Goal: Task Accomplishment & Management: Manage account settings

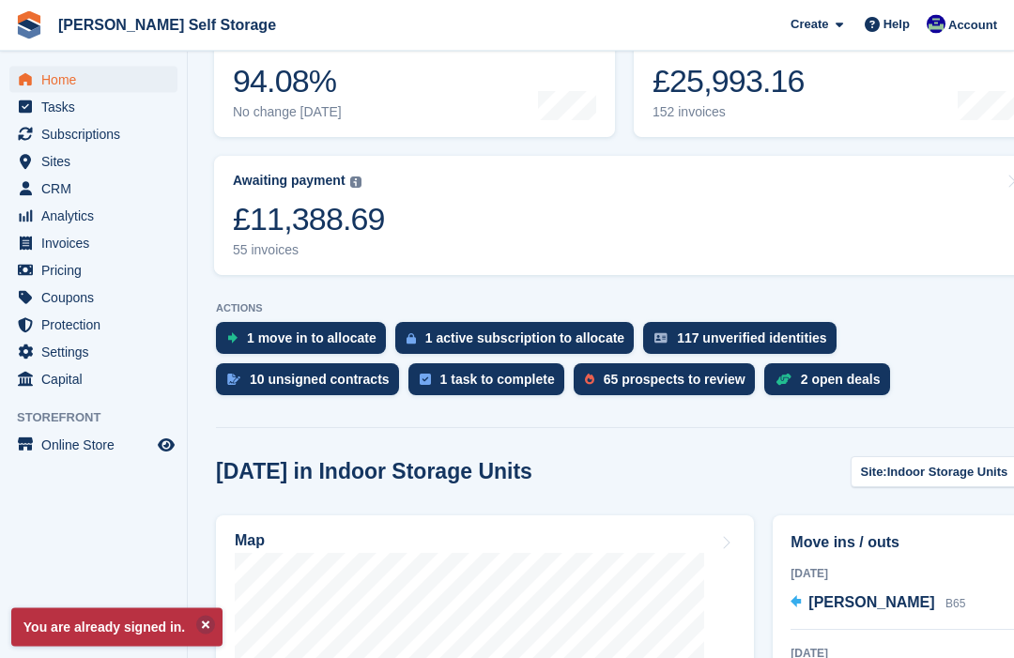
scroll to position [309, 0]
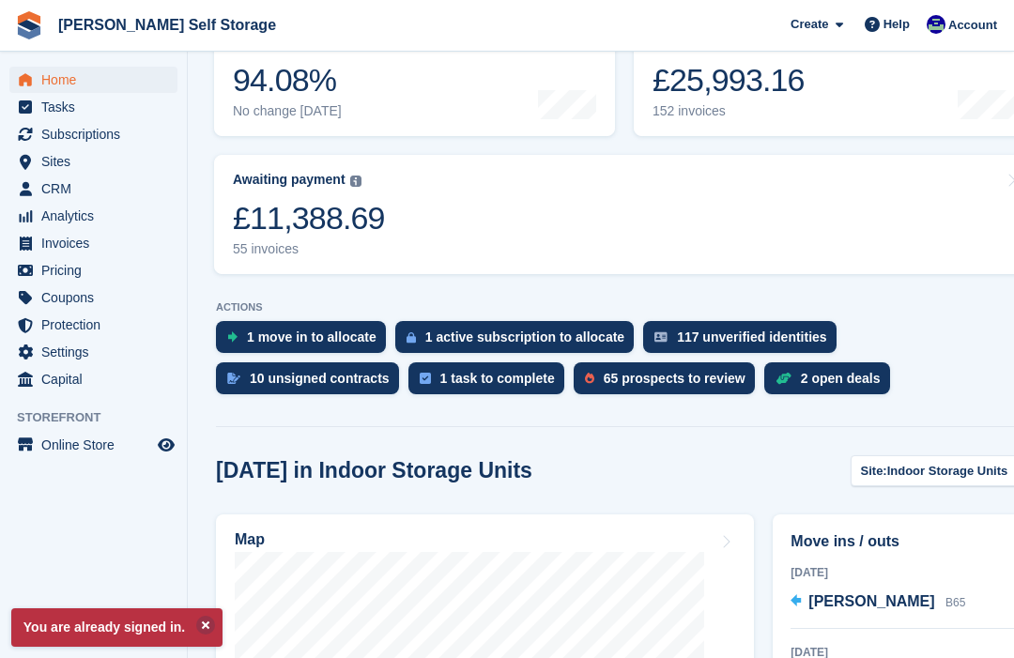
click at [271, 337] on div "1 move in to allocate" at bounding box center [312, 336] width 130 height 15
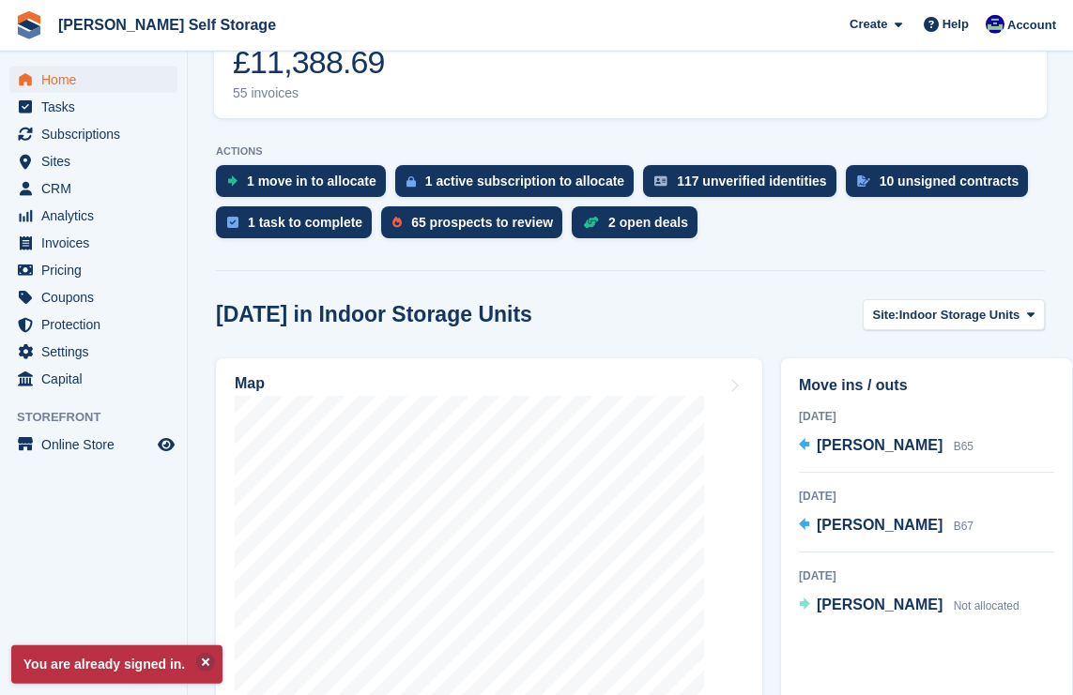
scroll to position [465, 0]
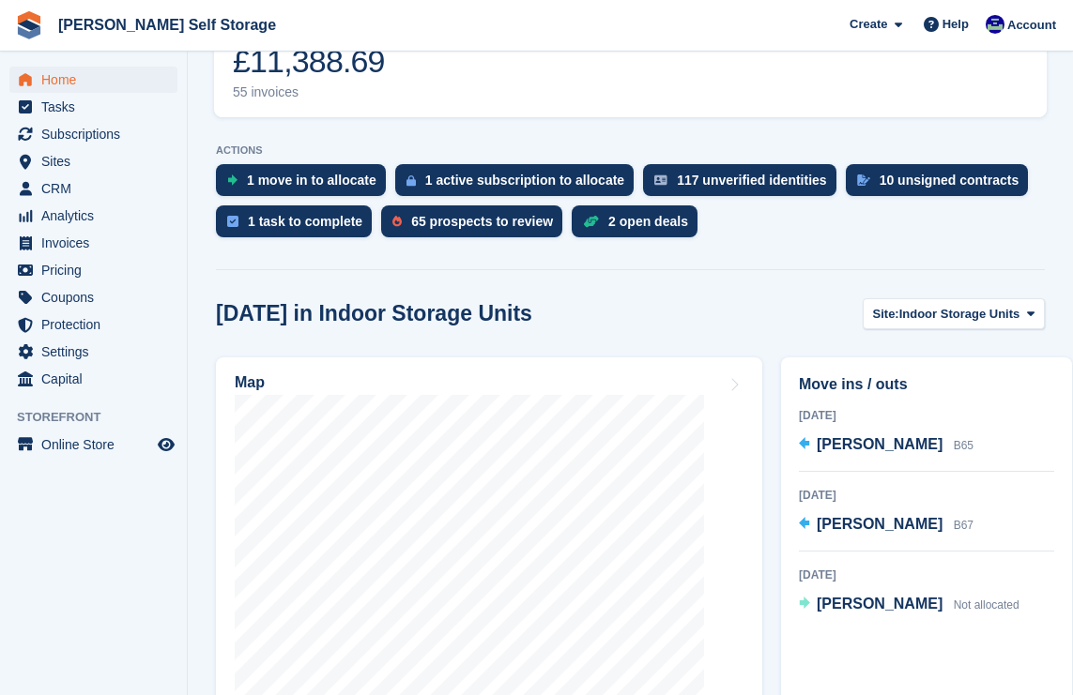
click at [45, 210] on span "Analytics" at bounding box center [97, 216] width 113 height 26
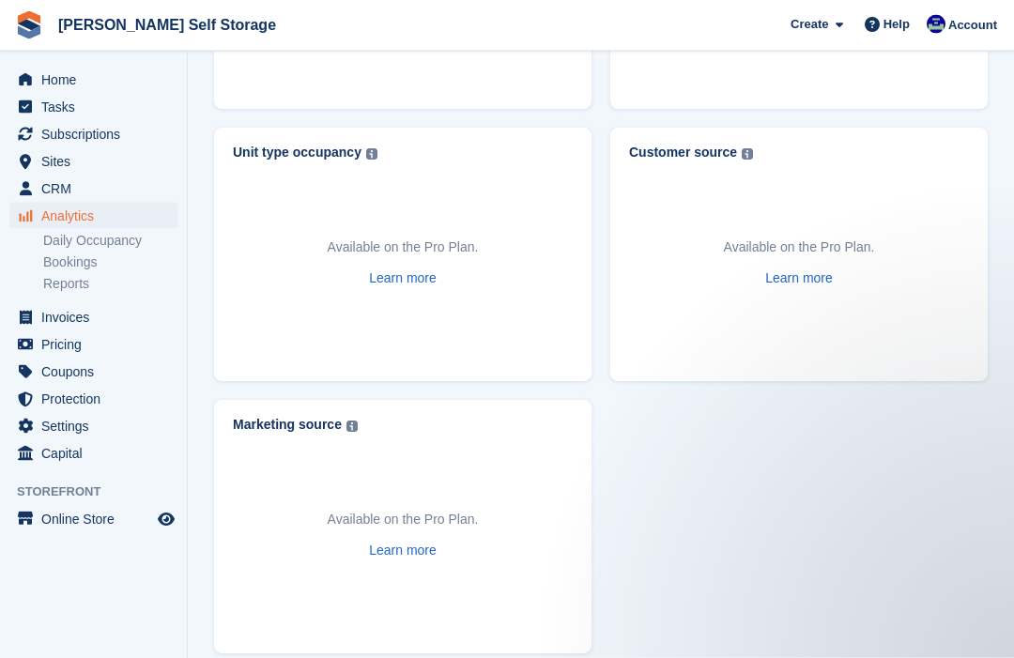
scroll to position [1238, 0]
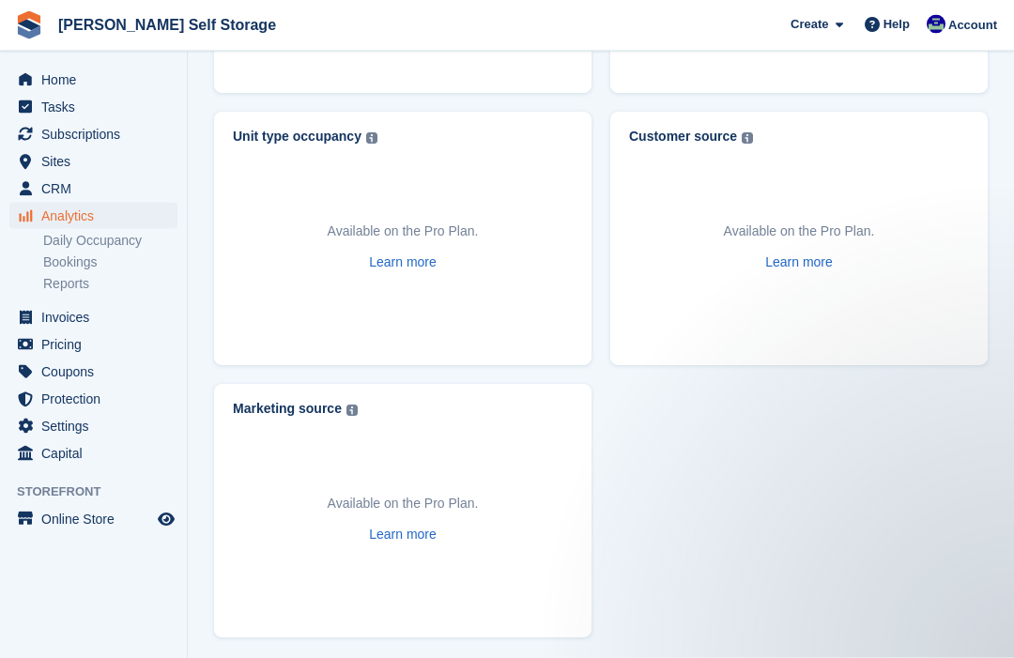
click at [81, 242] on link "Daily Occupancy" at bounding box center [110, 241] width 134 height 18
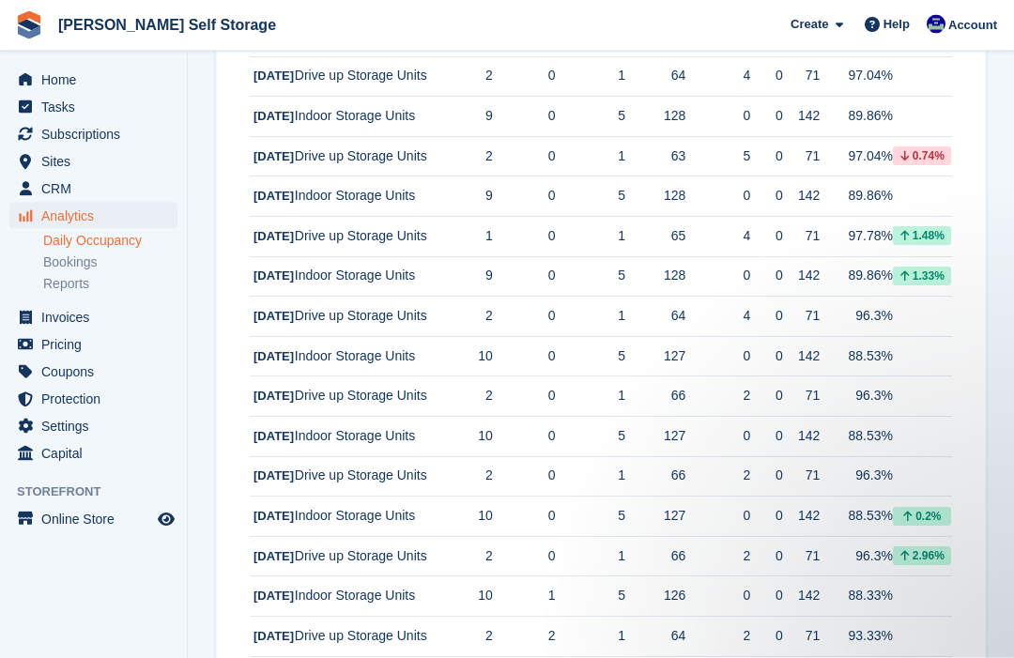
click at [57, 326] on span "Invoices" at bounding box center [97, 317] width 113 height 26
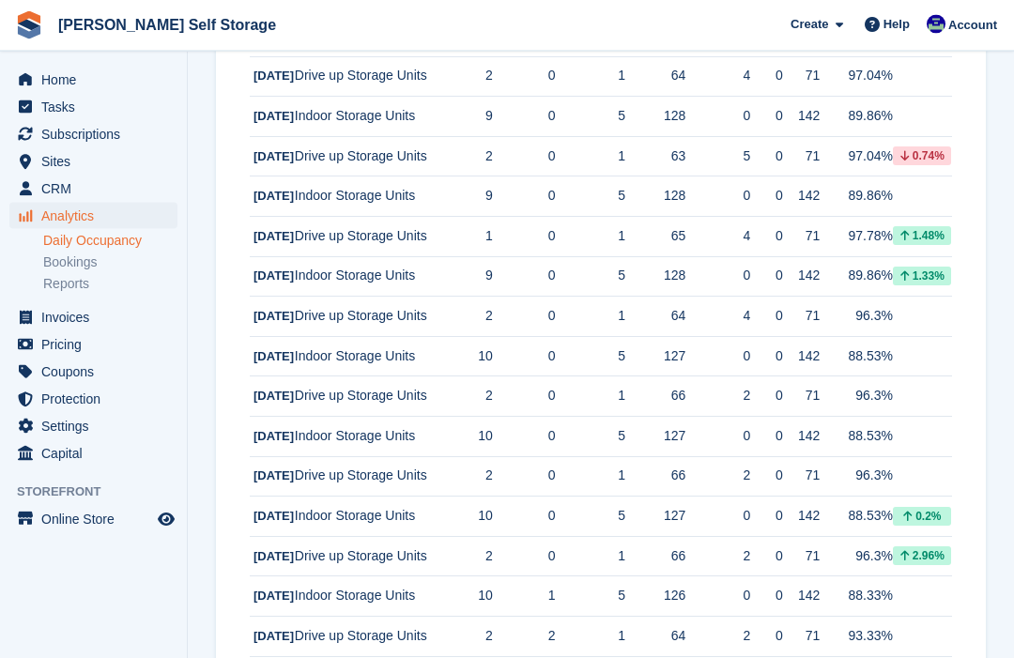
scroll to position [364, 0]
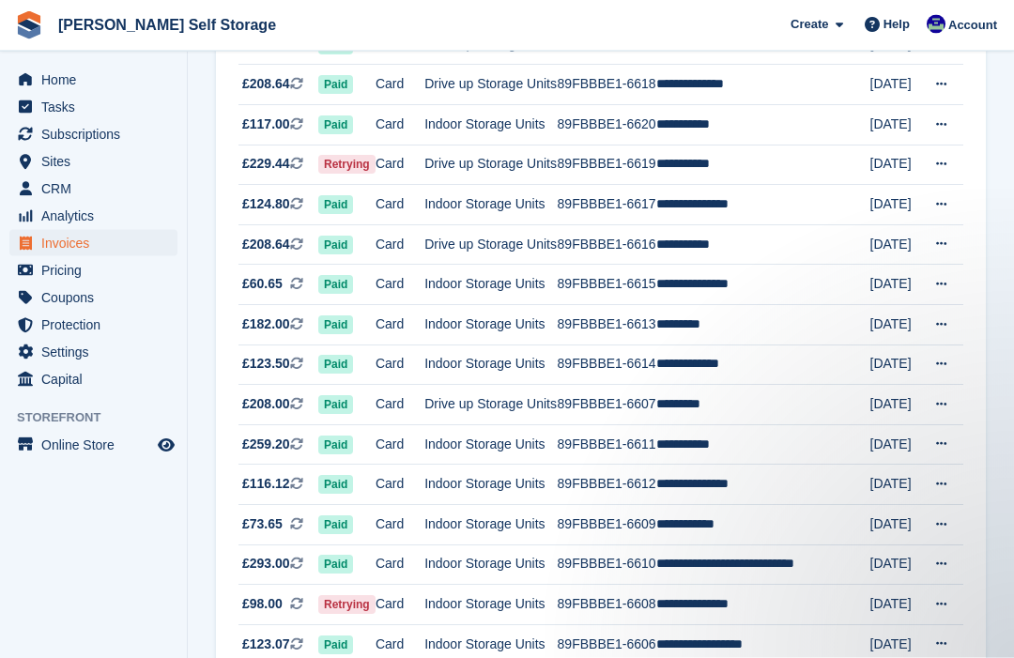
scroll to position [371, 0]
